Goal: Navigation & Orientation: Find specific page/section

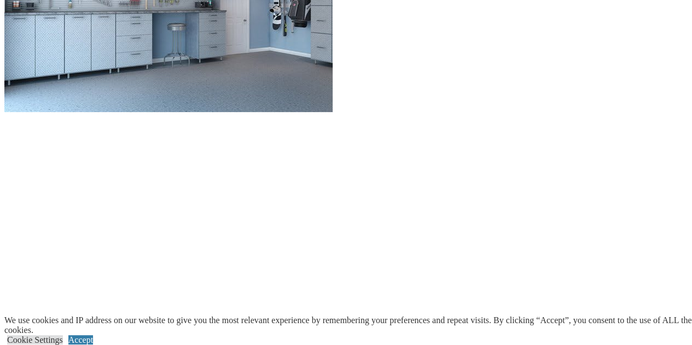
scroll to position [1422, 0]
